Goal: Task Accomplishment & Management: Use online tool/utility

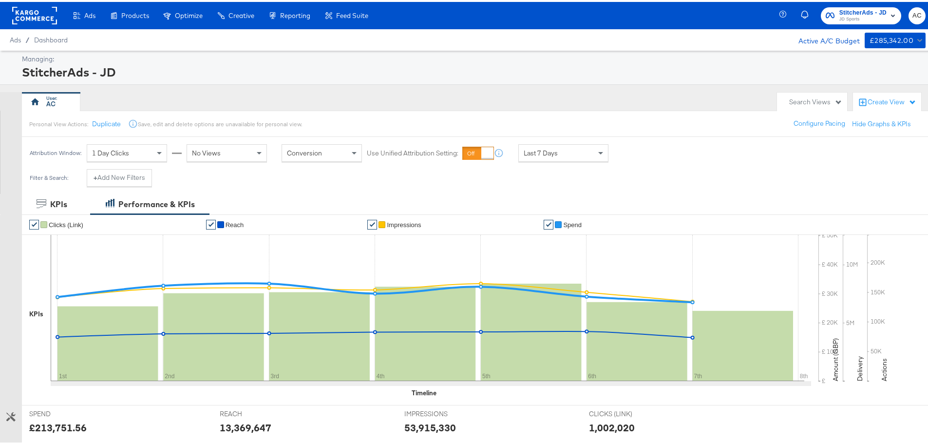
click at [841, 15] on span "JD Sports" at bounding box center [862, 18] width 47 height 8
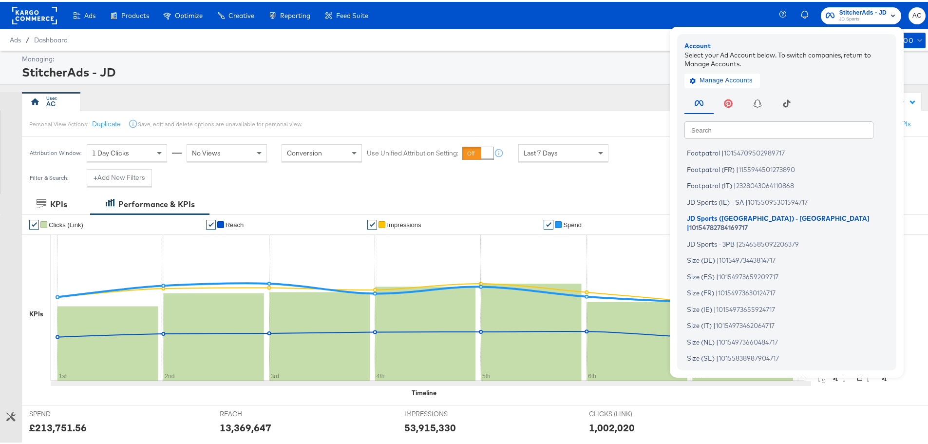
click at [574, 21] on div "Ads Products Optimize Creative Reporting Feed Suite StitcherAds - JD JD Sports …" at bounding box center [467, 13] width 935 height 27
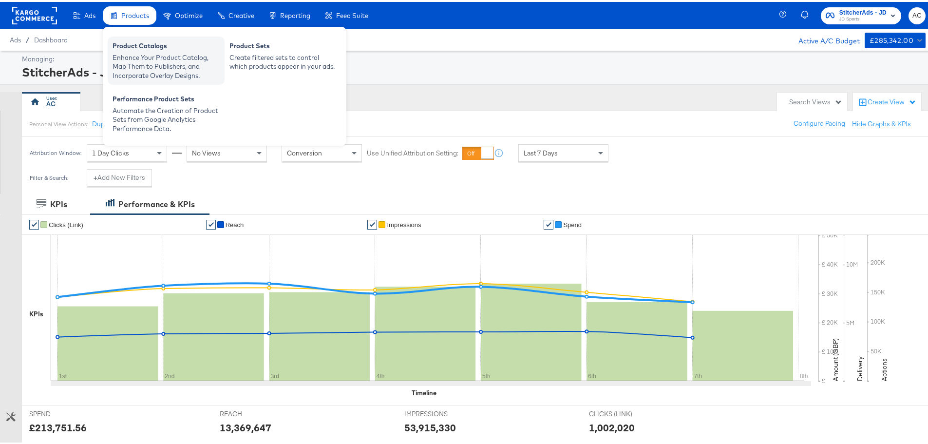
click at [147, 50] on div "Product Catalogs" at bounding box center [166, 45] width 107 height 12
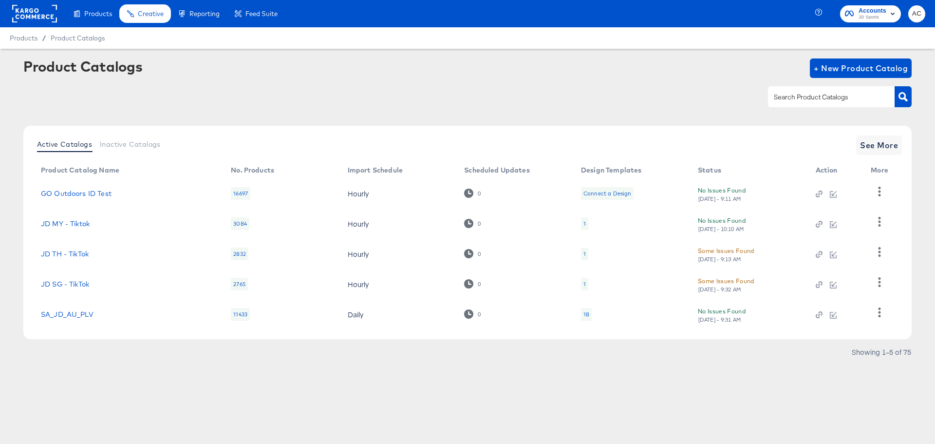
click at [526, 81] on div "Product Catalogs + New Product Catalog" at bounding box center [467, 87] width 888 height 59
click at [899, 147] on button "See More" at bounding box center [879, 144] width 46 height 19
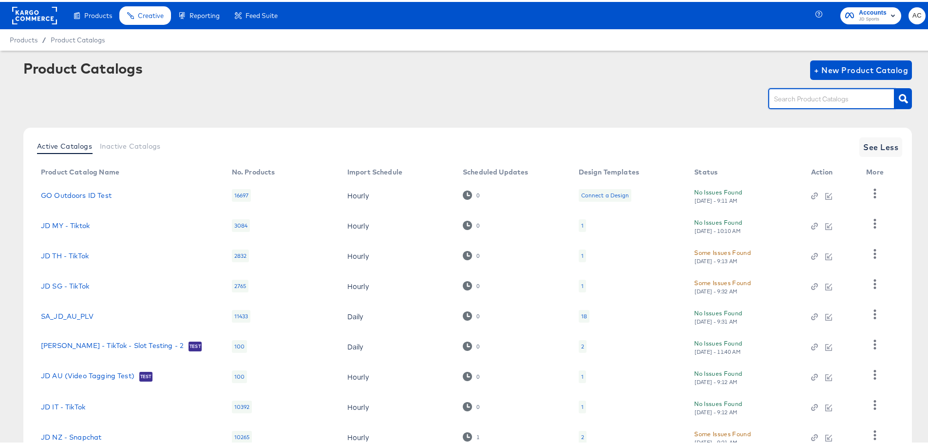
click at [805, 96] on input "text" at bounding box center [824, 97] width 104 height 11
type input "JD"
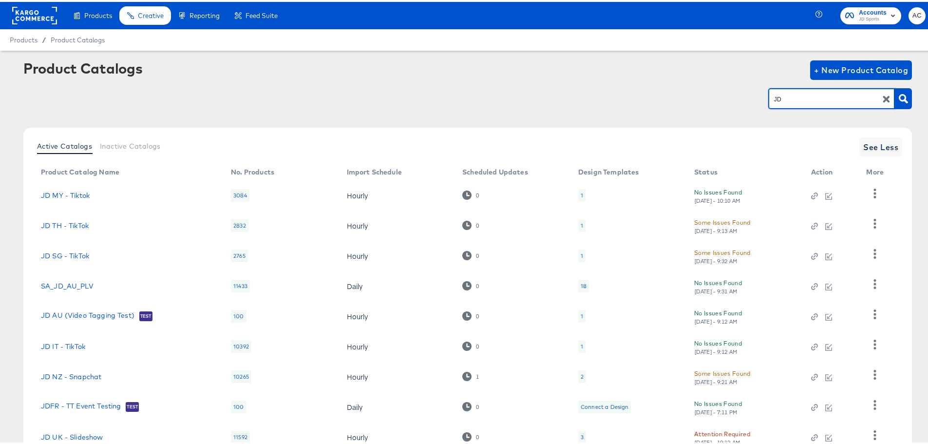
scroll to position [101, 0]
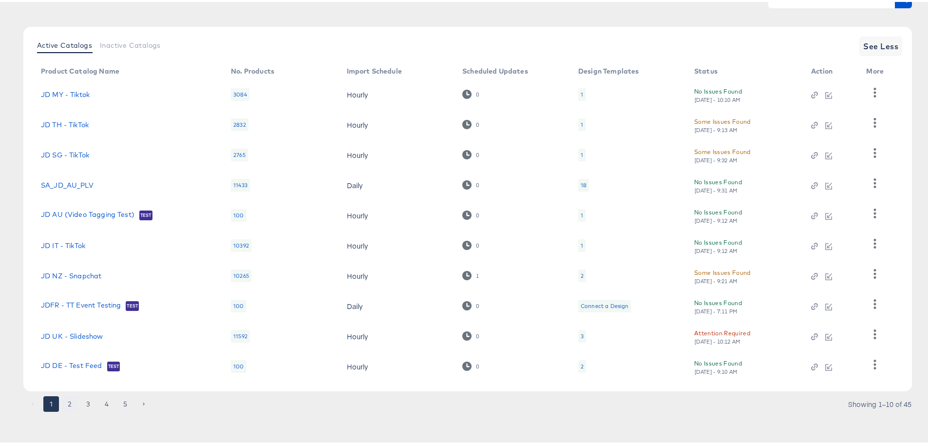
click at [70, 397] on button "2" at bounding box center [70, 402] width 16 height 16
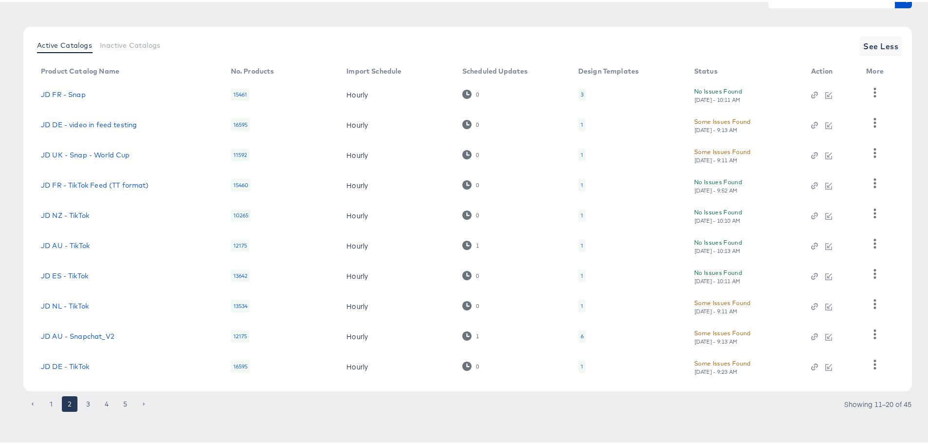
click at [90, 407] on button "3" at bounding box center [88, 402] width 16 height 16
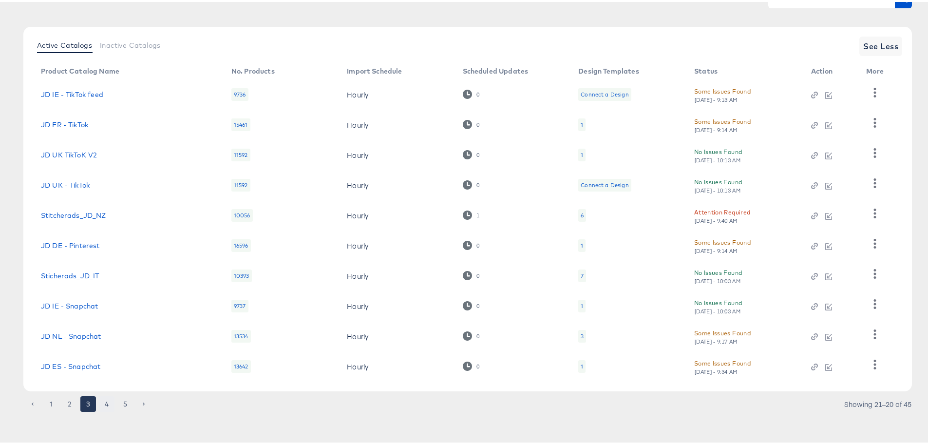
click at [109, 399] on button "4" at bounding box center [107, 402] width 16 height 16
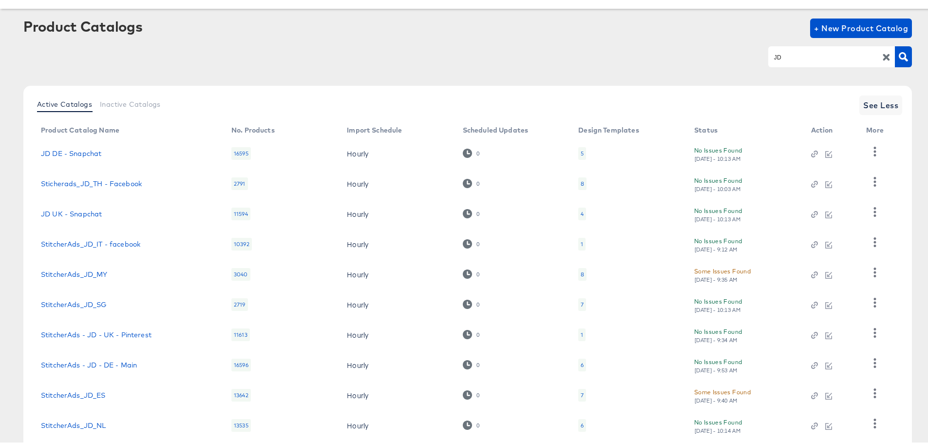
scroll to position [0, 0]
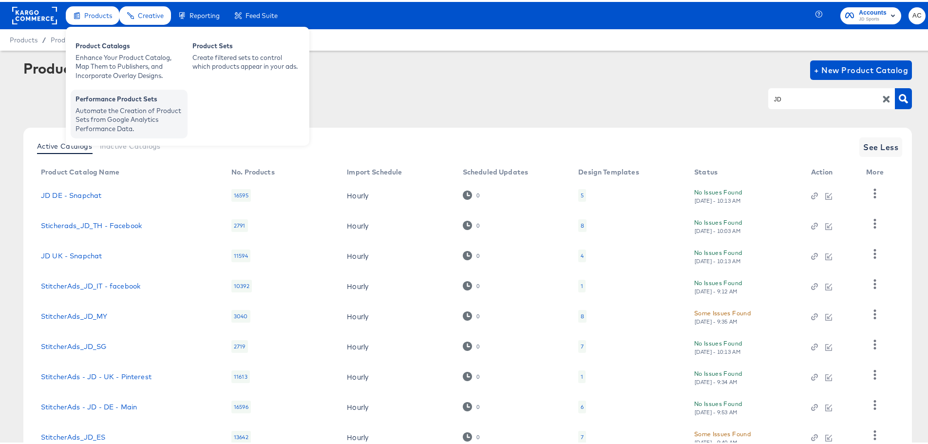
click at [134, 111] on div "Automate the Creation of Product Sets from Google Analytics Performance Data." at bounding box center [129, 117] width 107 height 27
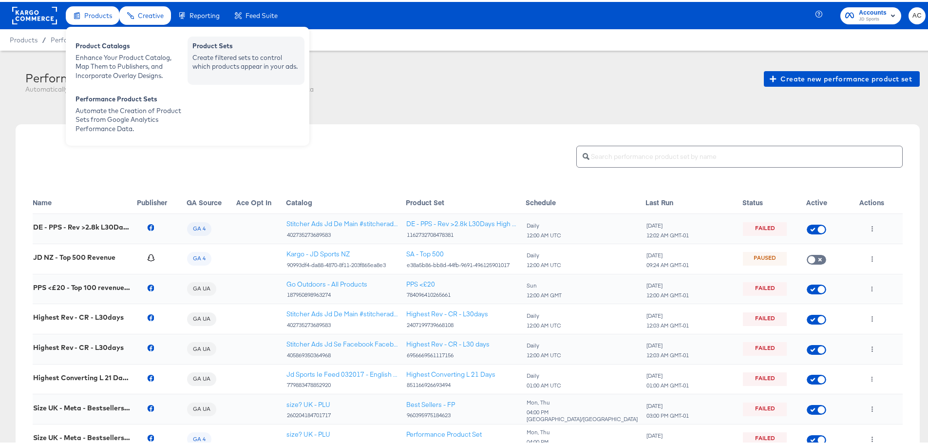
click at [248, 57] on div "Create filtered sets to control which products appear in your ads." at bounding box center [245, 60] width 107 height 18
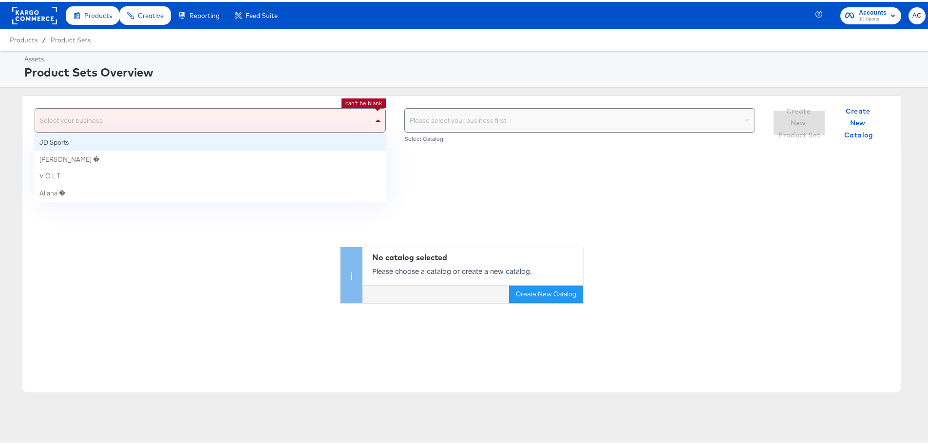
click at [274, 112] on div "Select your business" at bounding box center [210, 118] width 350 height 23
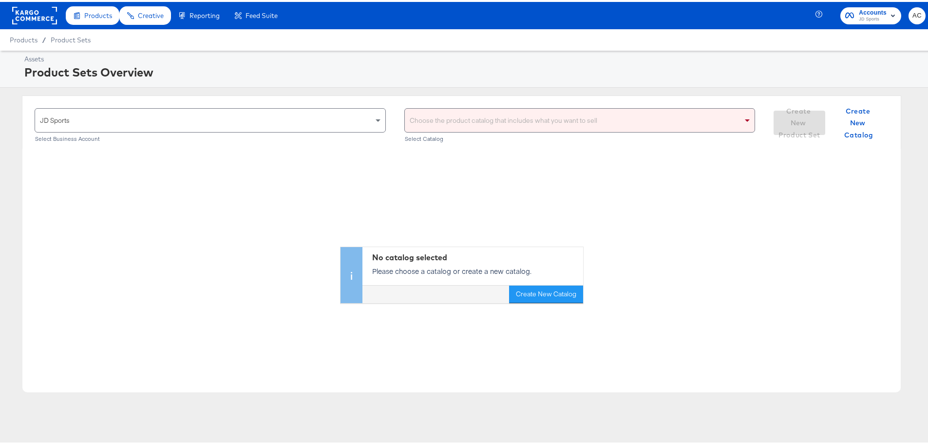
click at [528, 121] on div "Choose the product catalog that includes what you want to sell" at bounding box center [580, 118] width 350 height 23
click at [624, 184] on div "No catalog selected Please choose a catalog or create a new catalog. Create New…" at bounding box center [461, 224] width 878 height 154
click at [712, 111] on div "Choose the product catalog that includes what you want to sell" at bounding box center [580, 118] width 350 height 23
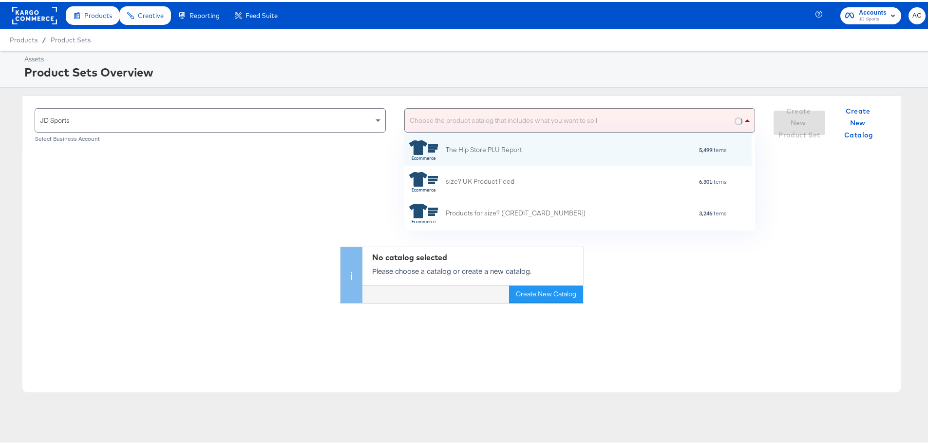
scroll to position [89, 340]
type input "UK"
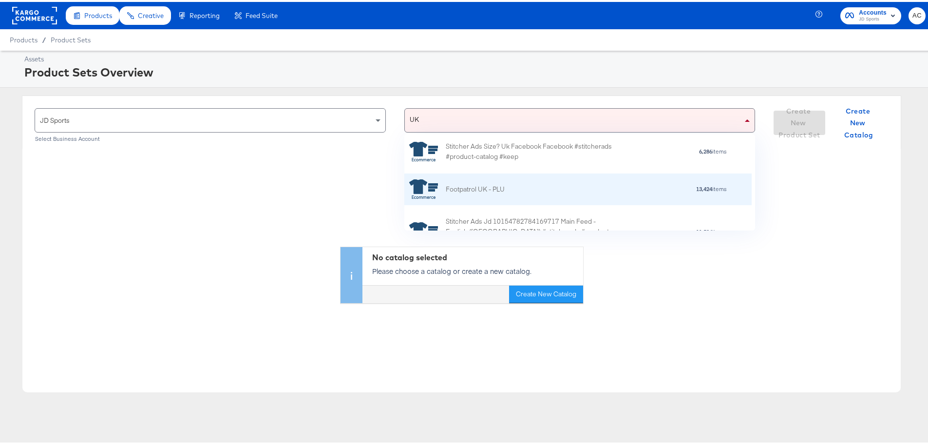
scroll to position [146, 0]
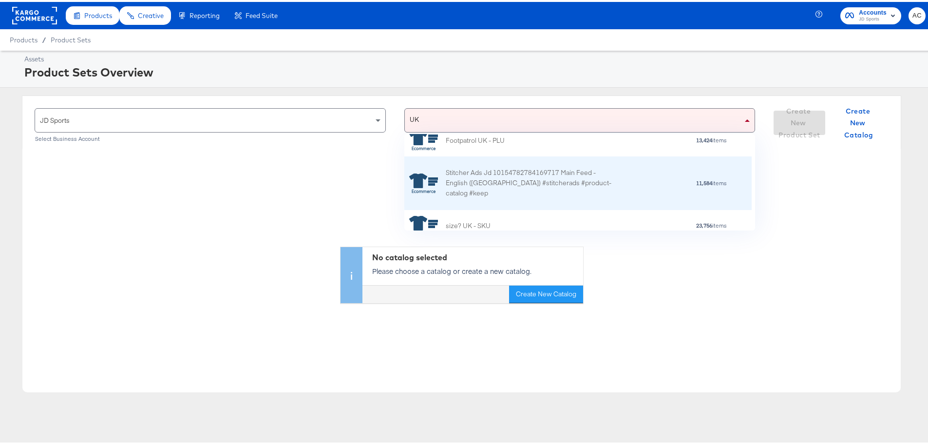
click at [629, 188] on div "Stitcher Ads Jd 10154782784169717 Main Feed - English ([GEOGRAPHIC_DATA]) #stit…" at bounding box center [576, 181] width 335 height 30
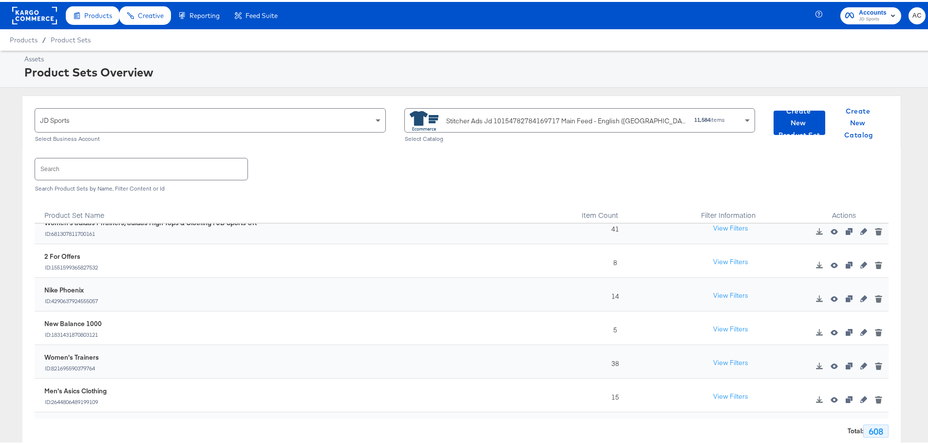
scroll to position [97, 0]
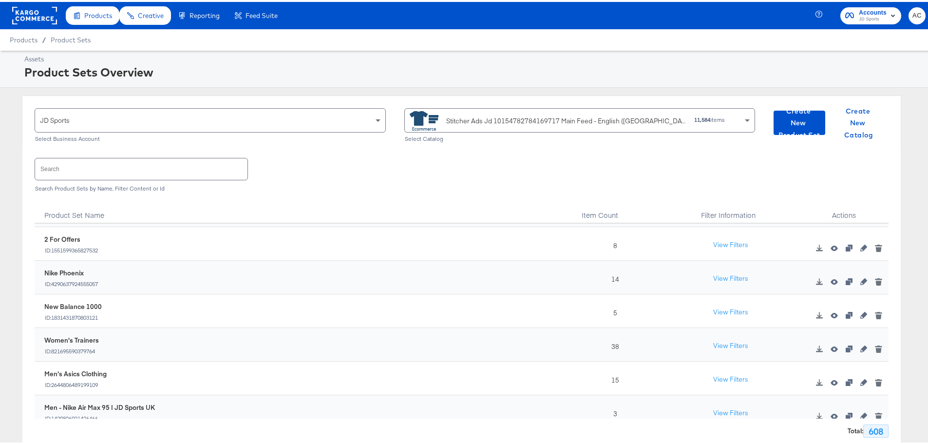
click at [129, 162] on input "text" at bounding box center [141, 166] width 212 height 21
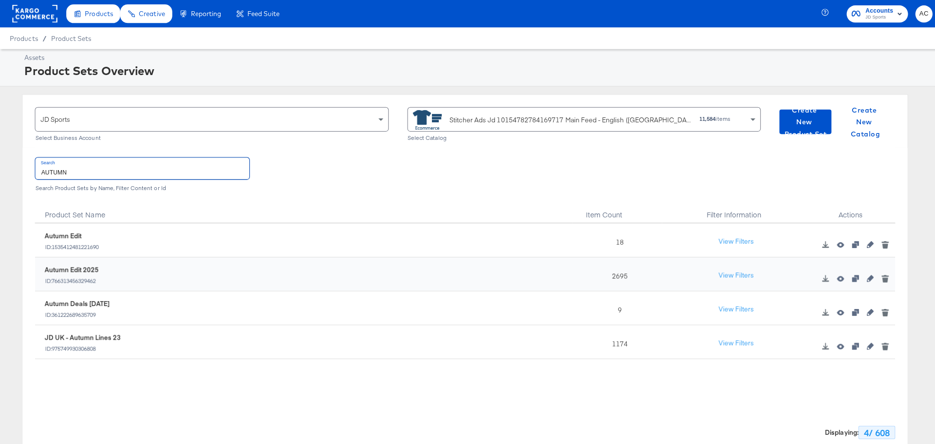
scroll to position [0, 0]
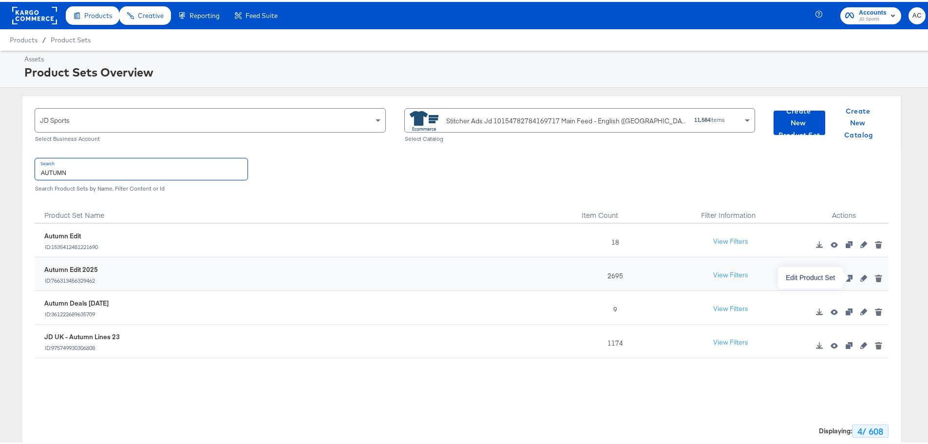
type input "AUTUMN"
click at [860, 276] on icon "button" at bounding box center [863, 276] width 7 height 7
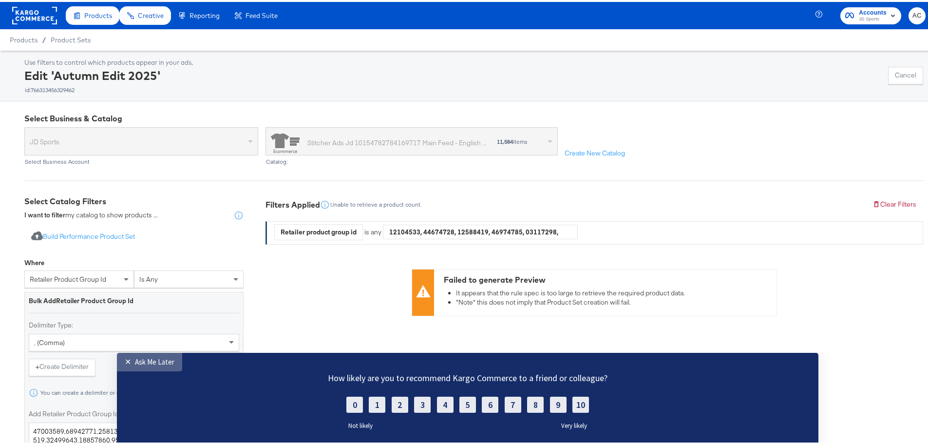
click at [172, 357] on div "Ask Me Later" at bounding box center [154, 361] width 39 height 9
